Goal: Book appointment/travel/reservation

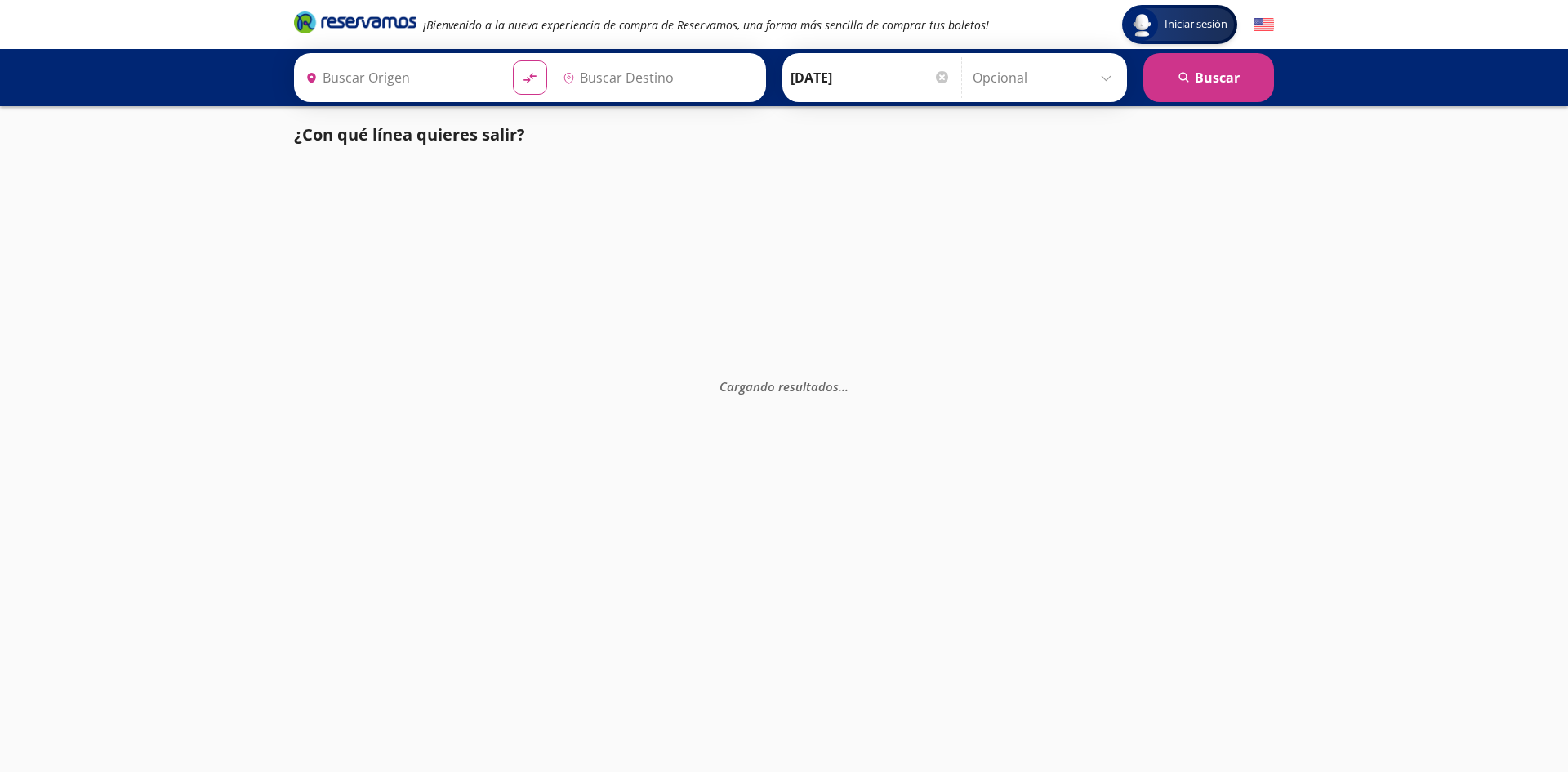
type input "[GEOGRAPHIC_DATA], [GEOGRAPHIC_DATA]"
type input "Yurécuaro, [GEOGRAPHIC_DATA]"
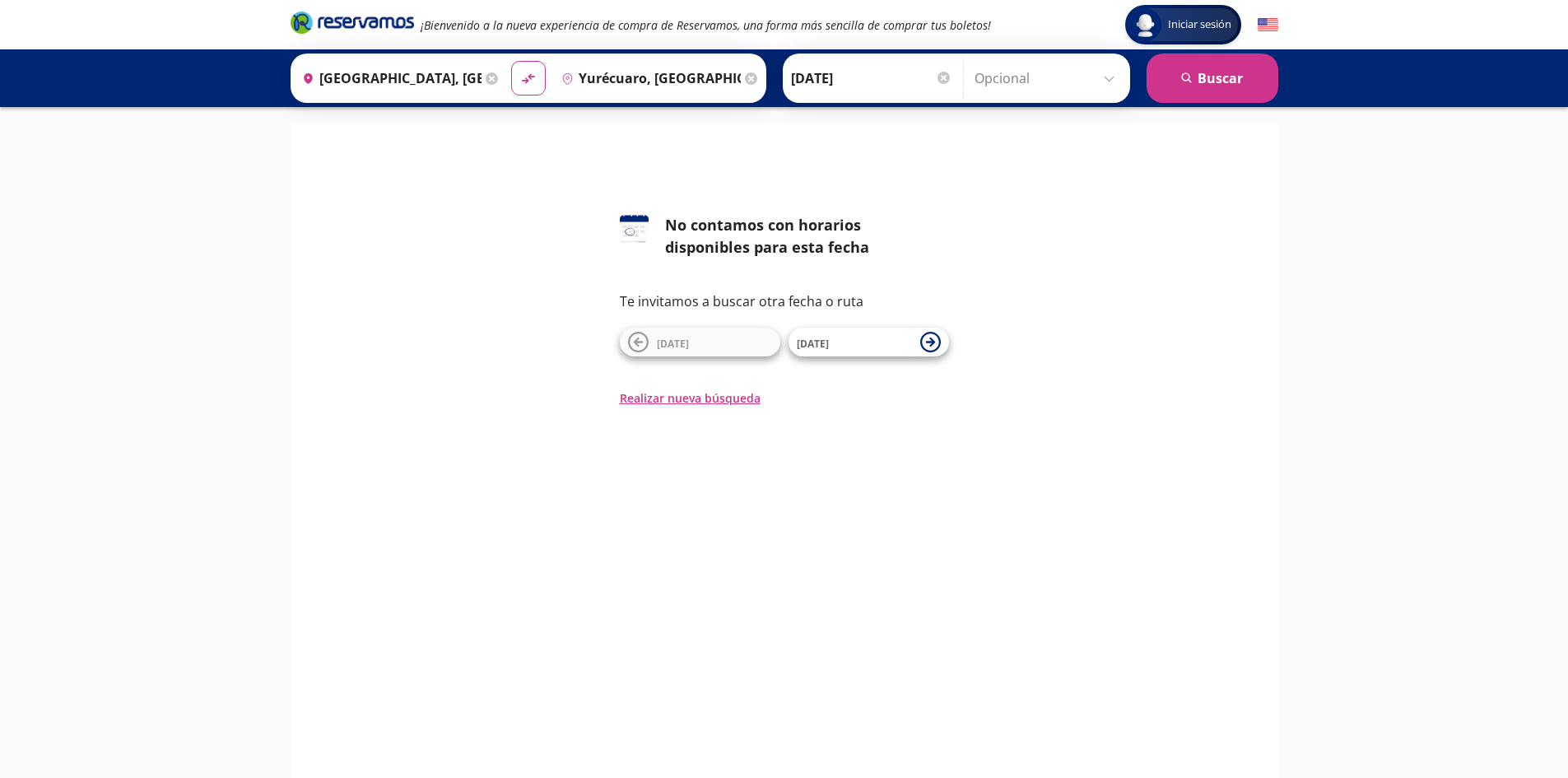
click at [889, 75] on input "[DATE]" at bounding box center [871, 78] width 161 height 42
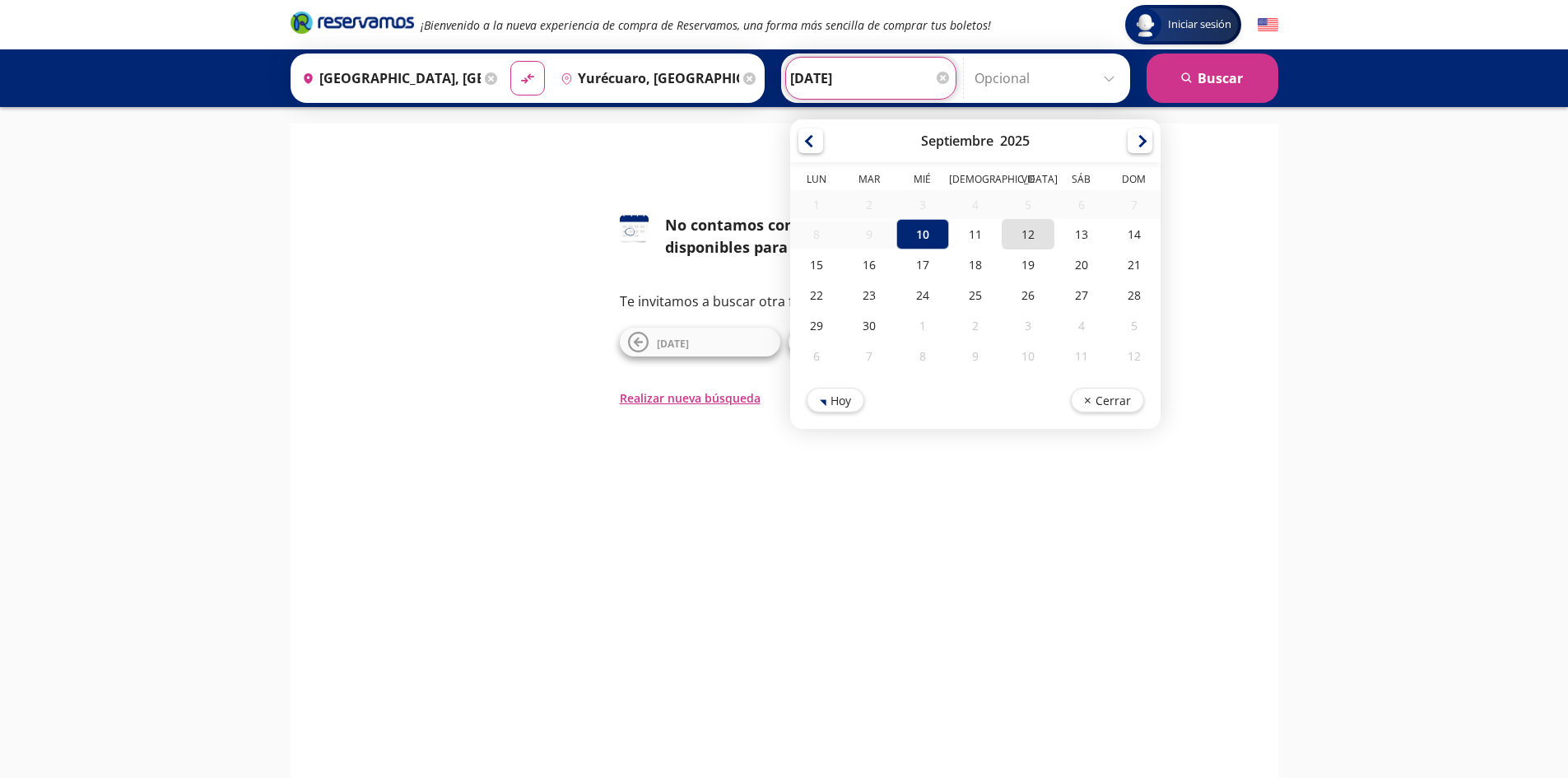
click at [1036, 240] on div "12" at bounding box center [1027, 234] width 52 height 31
type input "[DATE]"
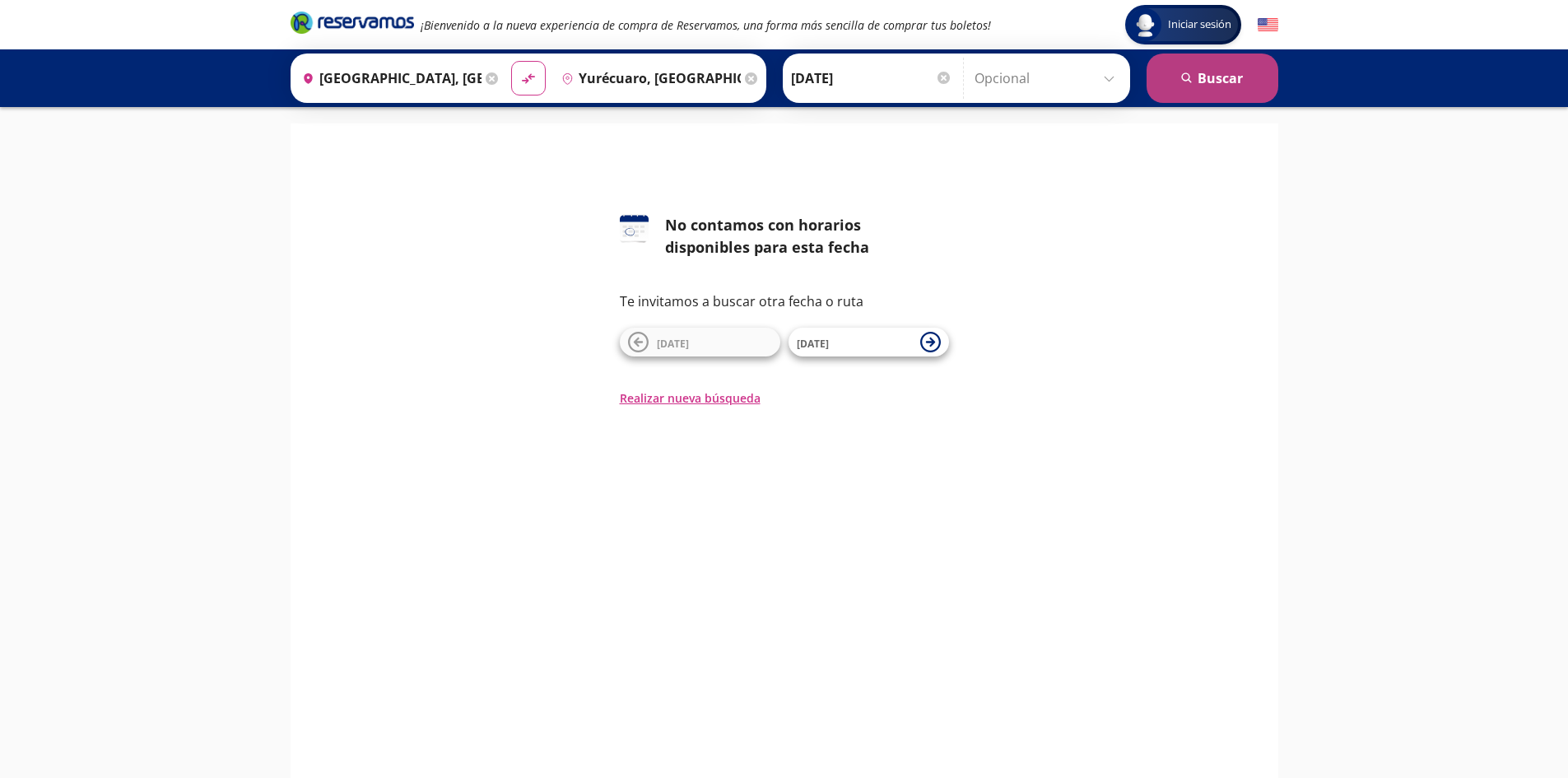
click at [1187, 79] on icon "search" at bounding box center [1187, 78] width 12 height 12
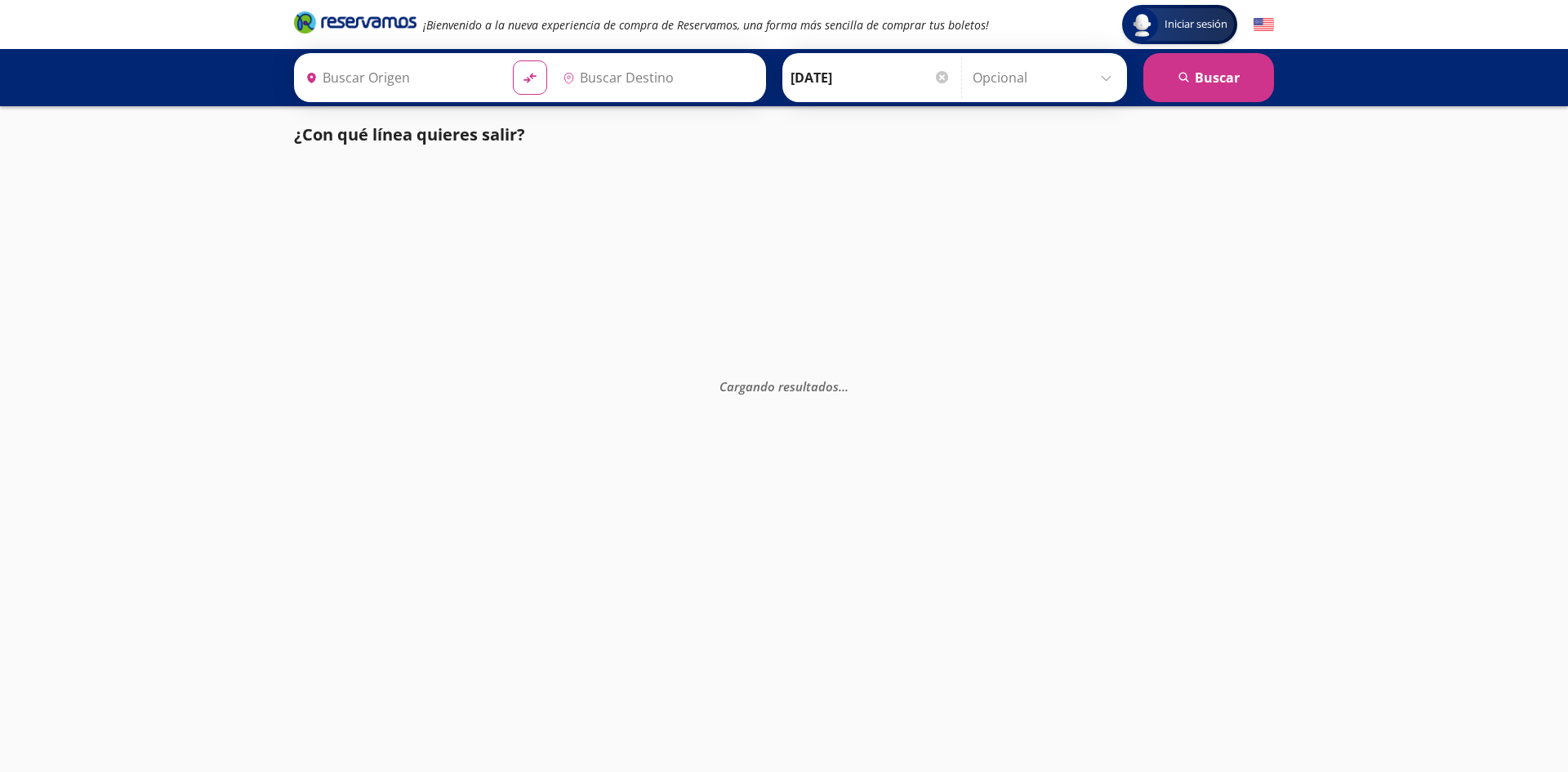
type input "[GEOGRAPHIC_DATA], [GEOGRAPHIC_DATA]"
type input "Yurécuaro, [GEOGRAPHIC_DATA]"
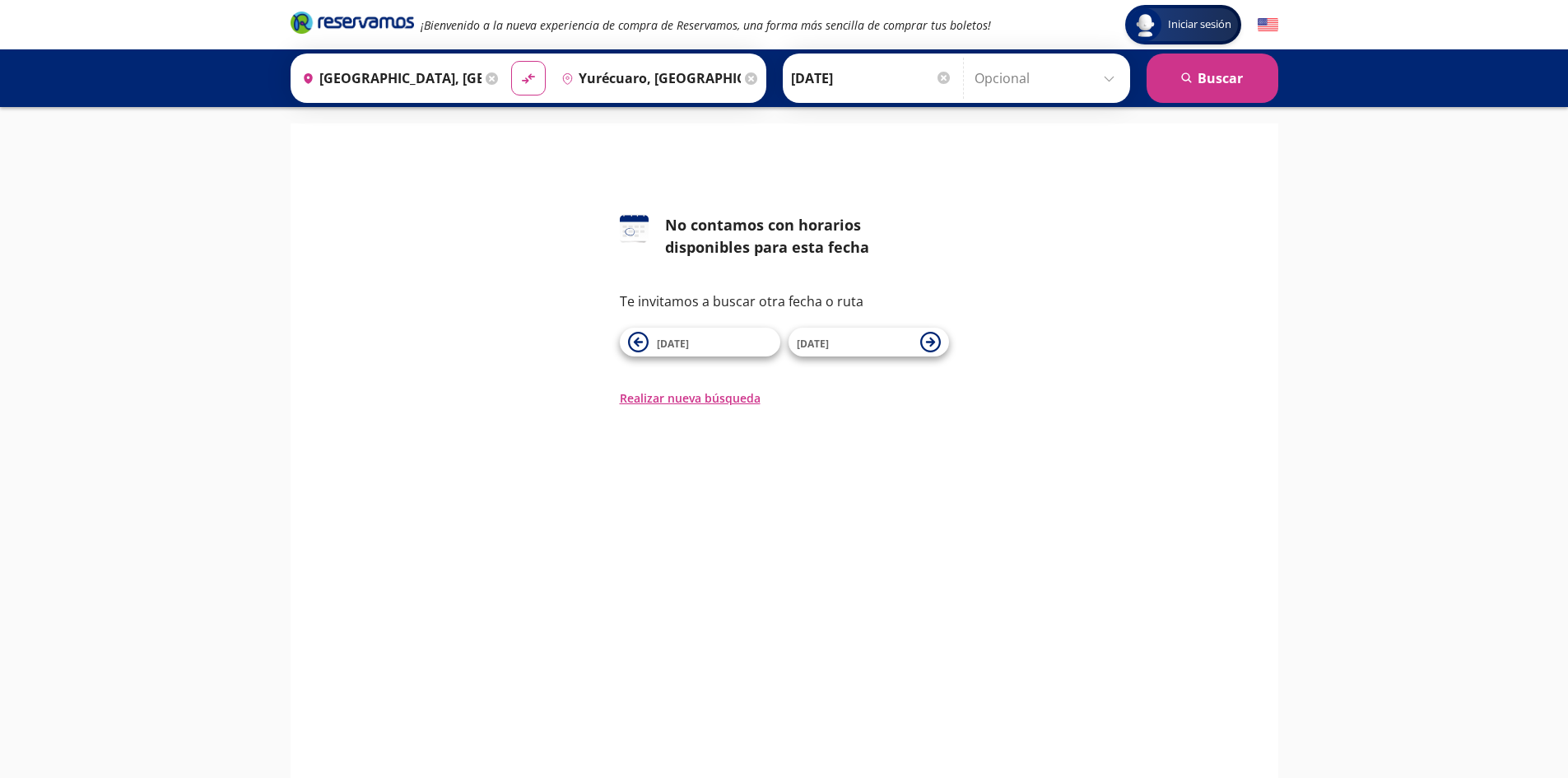
click at [907, 77] on input "[DATE]" at bounding box center [871, 78] width 161 height 42
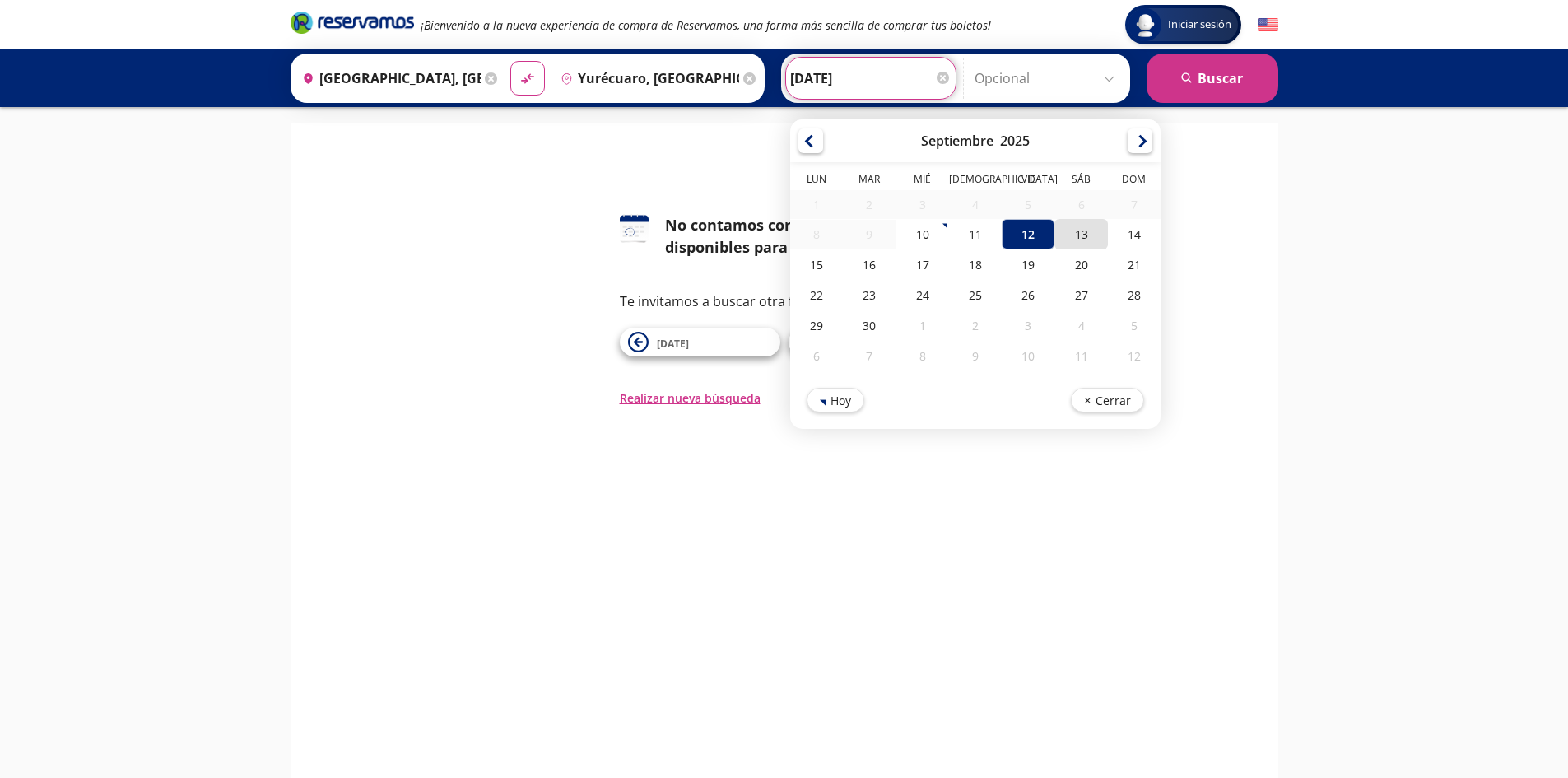
click at [1091, 236] on div "13" at bounding box center [1080, 234] width 52 height 31
type input "[DATE]"
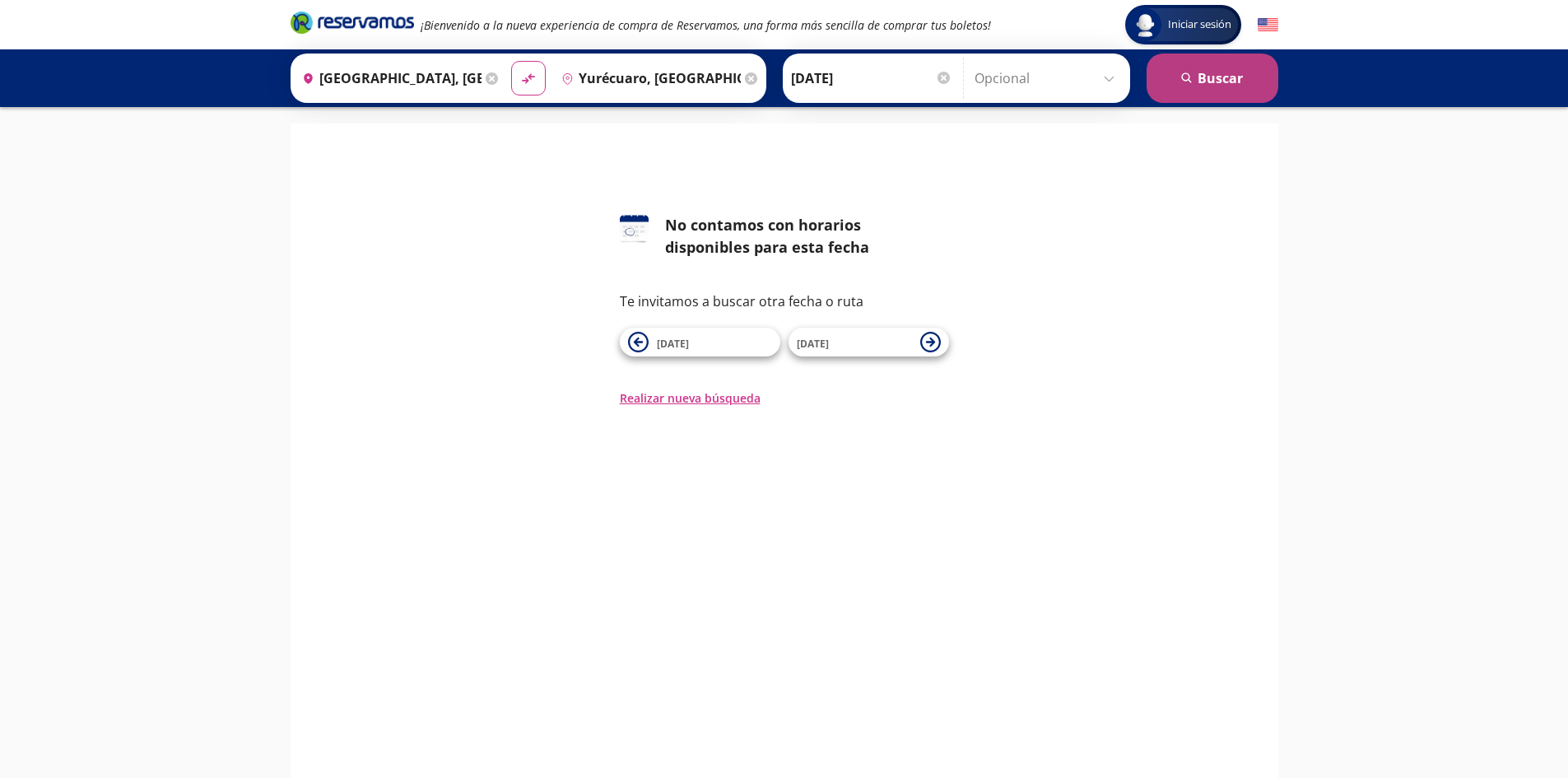
click at [1198, 85] on button "search [GEOGRAPHIC_DATA]" at bounding box center [1211, 78] width 132 height 50
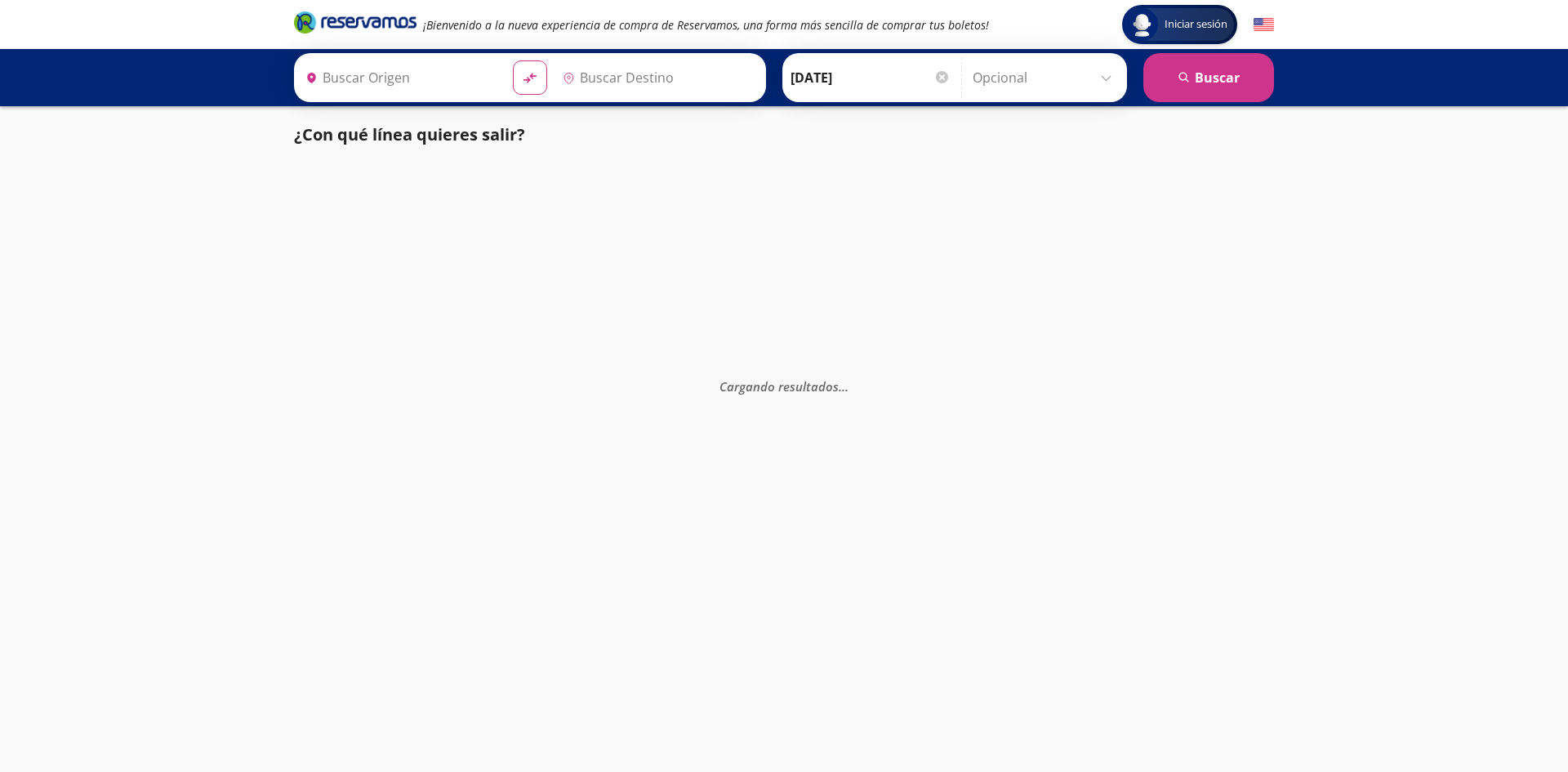
type input "[GEOGRAPHIC_DATA], [GEOGRAPHIC_DATA]"
type input "Yurécuaro, [GEOGRAPHIC_DATA]"
type input "[GEOGRAPHIC_DATA], [GEOGRAPHIC_DATA]"
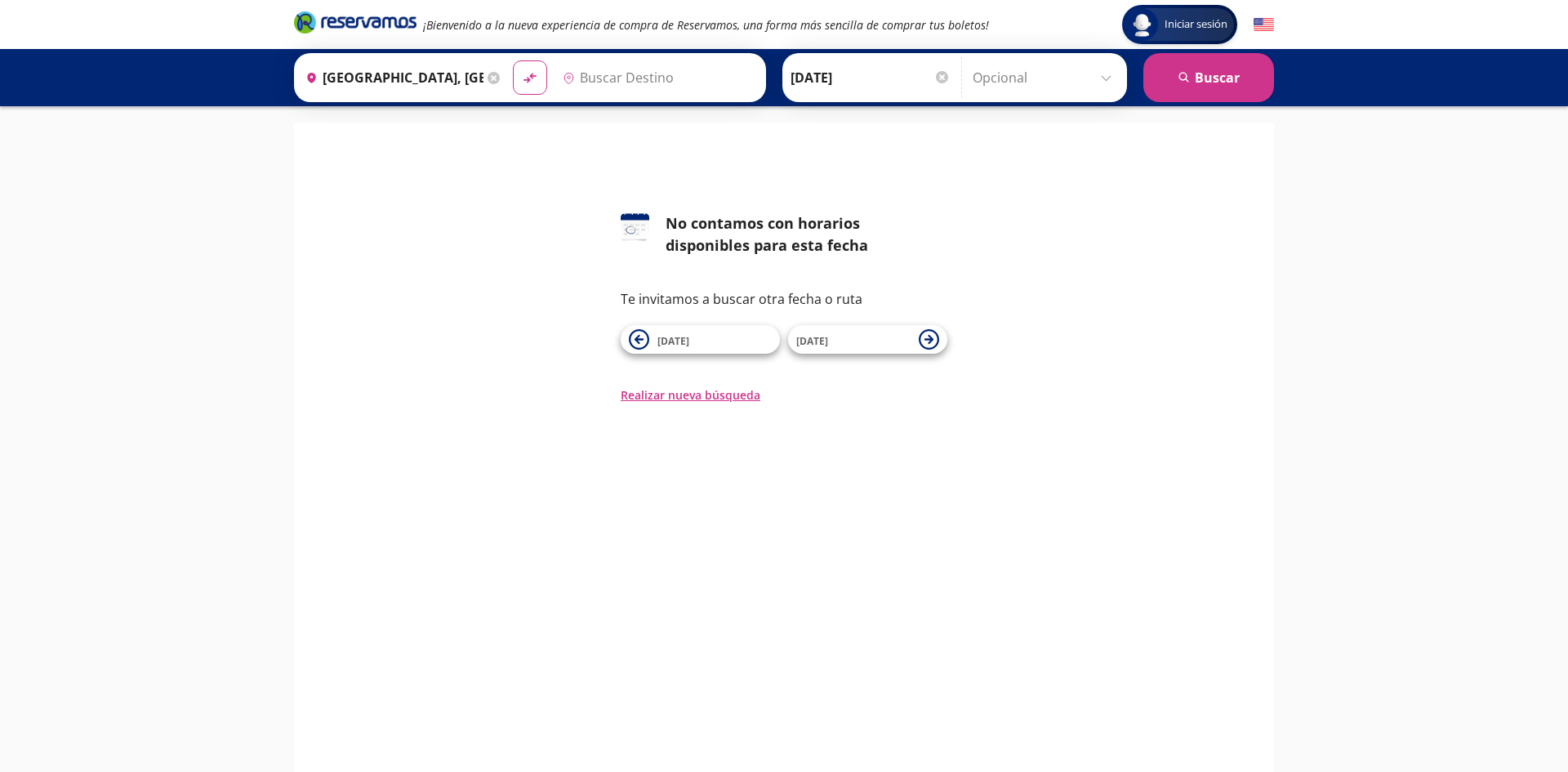
type input "Yurécuaro, [GEOGRAPHIC_DATA]"
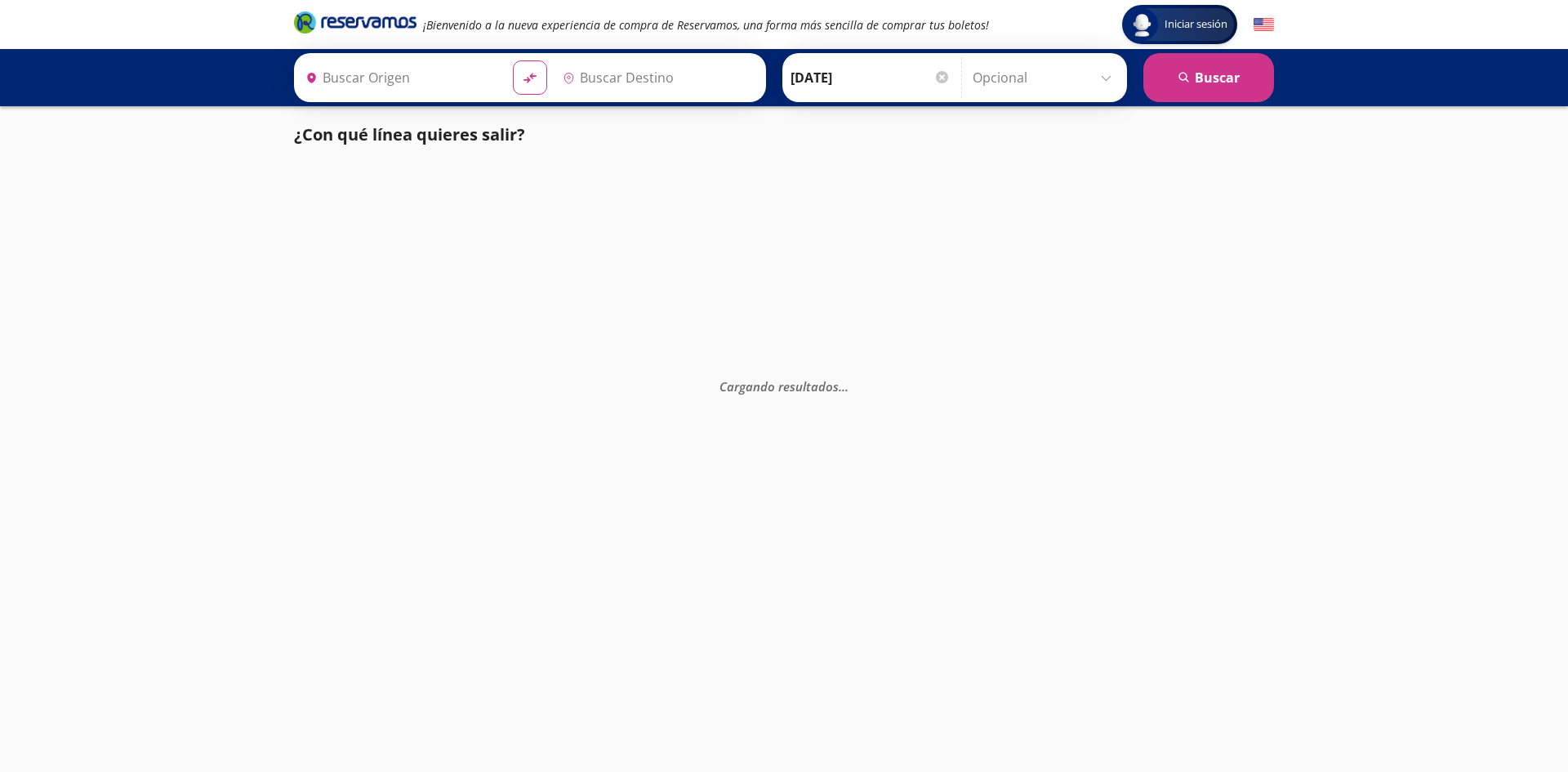
type input "Yurécuaro, [GEOGRAPHIC_DATA]"
type input "[GEOGRAPHIC_DATA], [GEOGRAPHIC_DATA]"
